Goal: Information Seeking & Learning: Learn about a topic

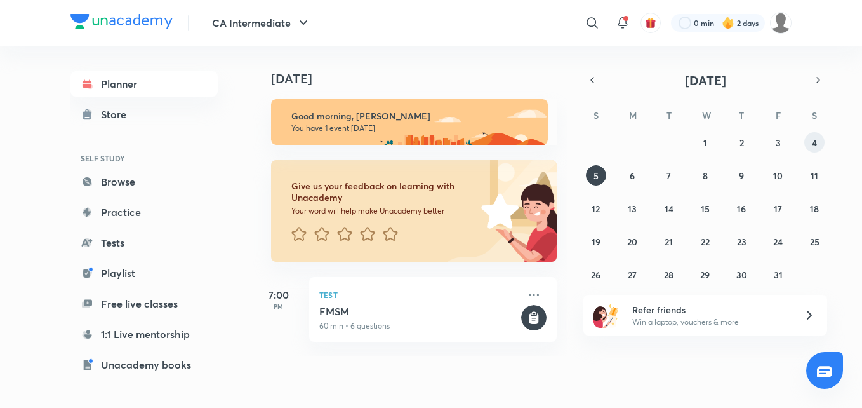
click at [814, 144] on abbr "4" at bounding box center [814, 143] width 5 height 12
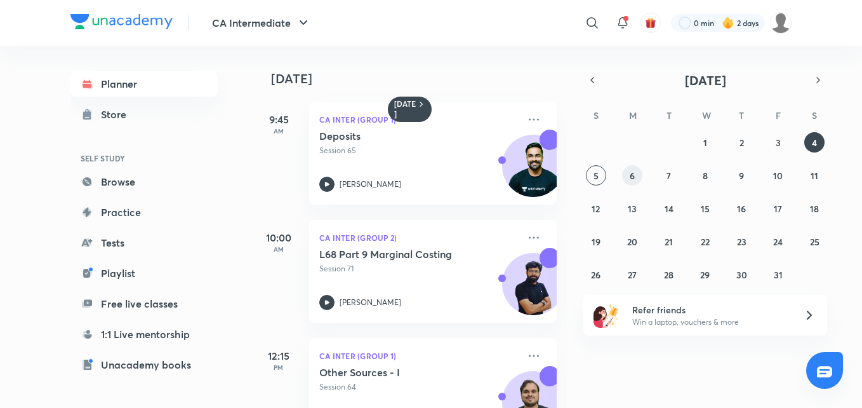
click at [633, 181] on abbr "6" at bounding box center [632, 176] width 5 height 12
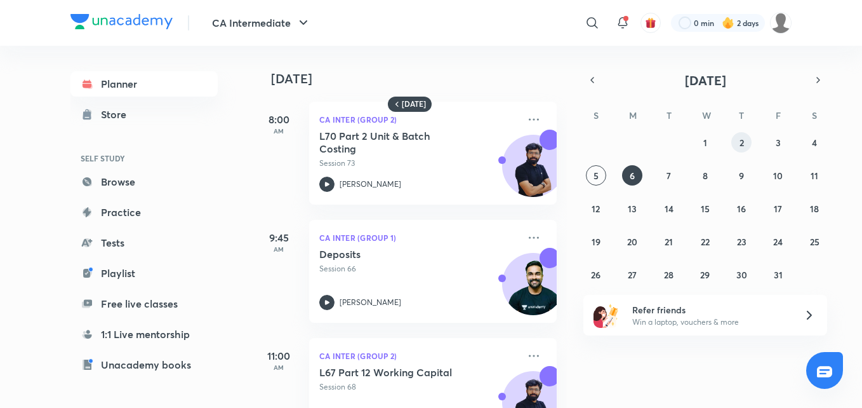
click at [742, 147] on abbr "2" at bounding box center [742, 143] width 4 height 12
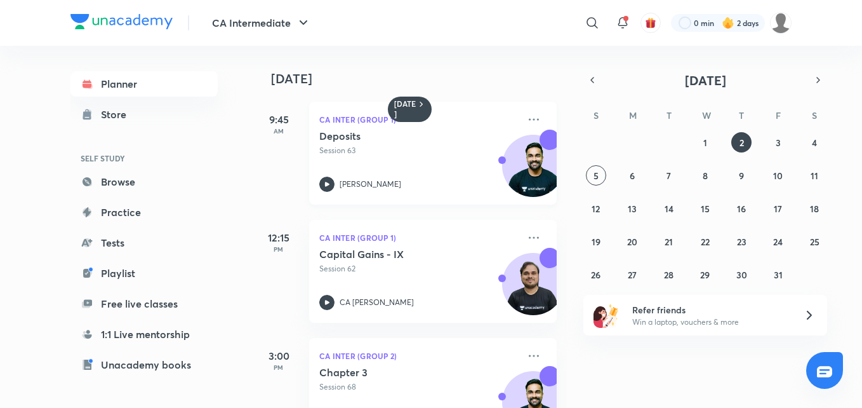
click at [325, 181] on icon at bounding box center [326, 184] width 15 height 15
